Goal: Navigation & Orientation: Find specific page/section

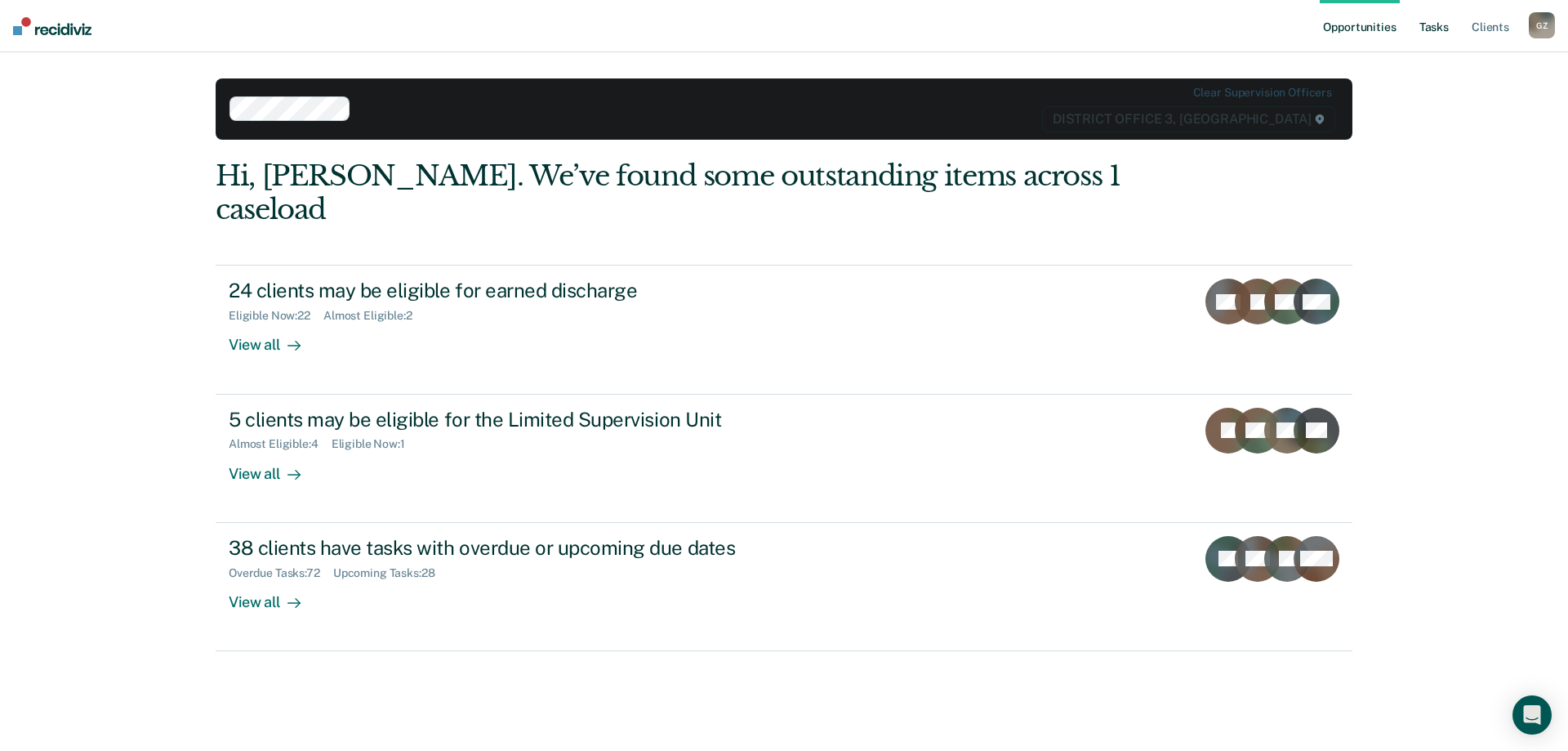
click at [1444, 27] on link "Tasks" at bounding box center [1434, 25] width 36 height 52
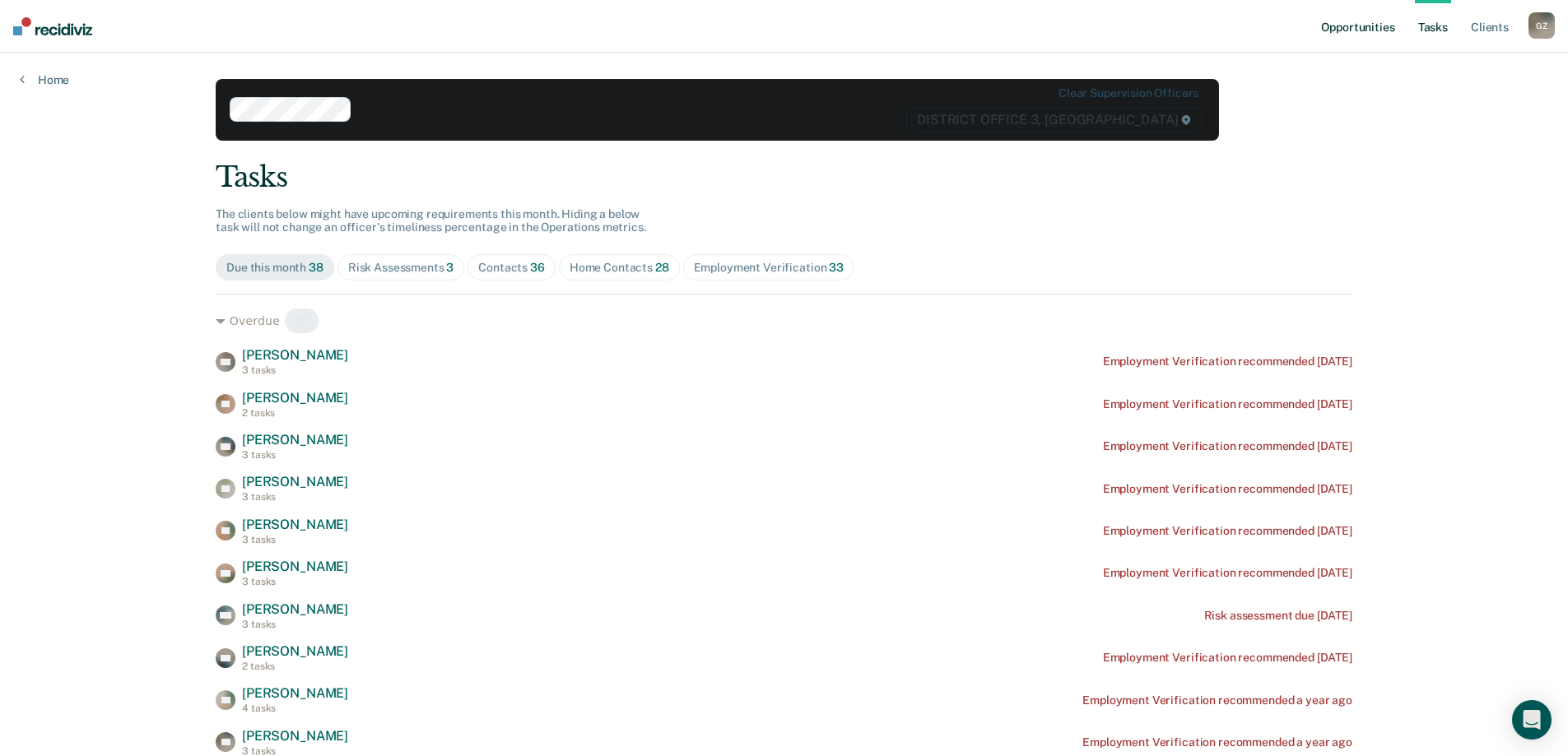
click at [1353, 19] on link "Opportunities" at bounding box center [1358, 26] width 80 height 52
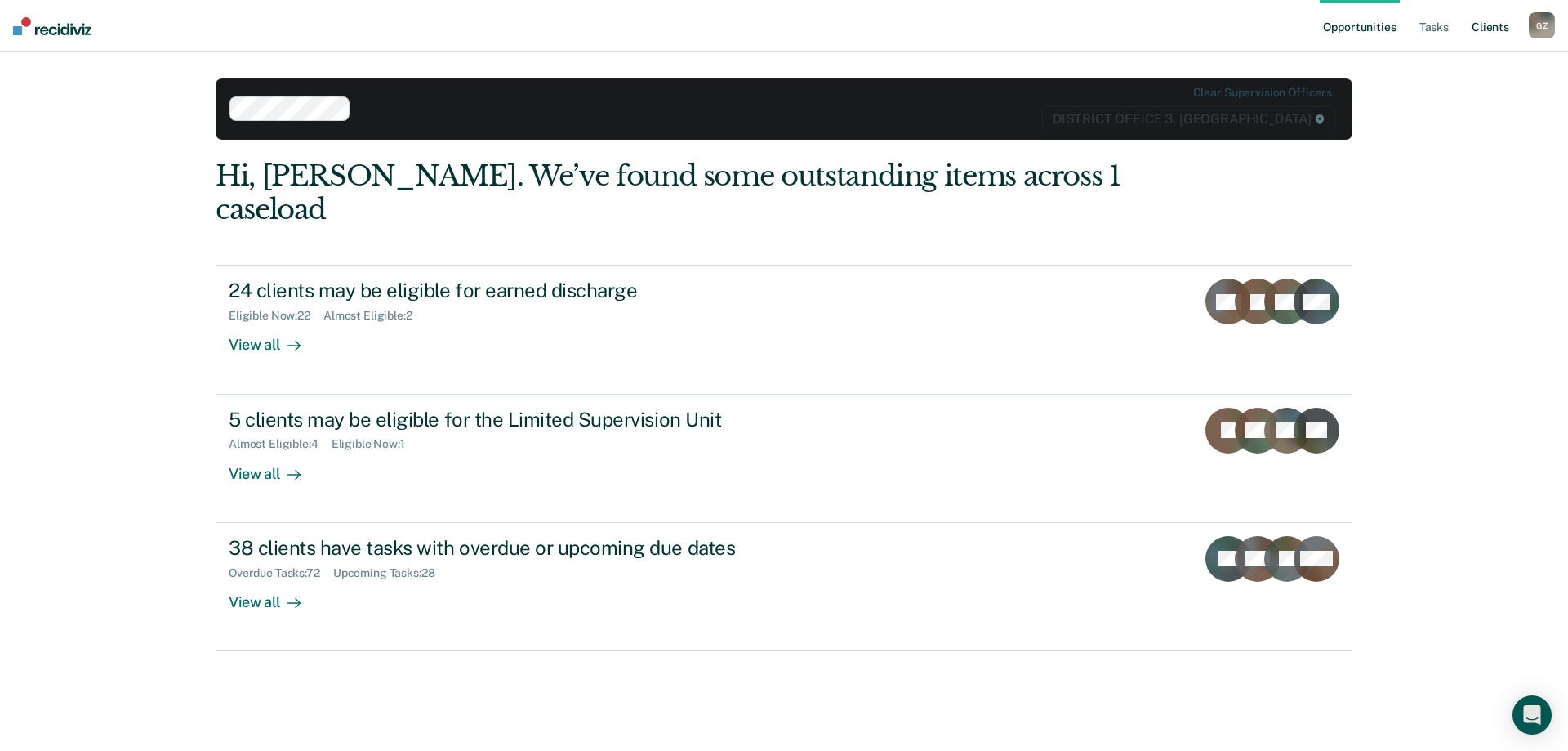
click at [1479, 26] on link "Client s" at bounding box center [1491, 25] width 44 height 52
